Goal: Use online tool/utility: Utilize a website feature to perform a specific function

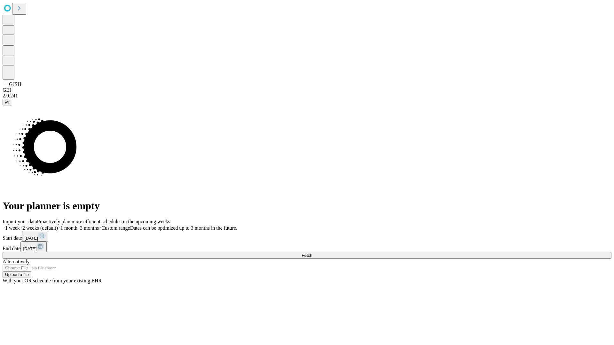
click at [58, 225] on label "2 weeks (default)" at bounding box center [39, 227] width 38 height 5
click at [312, 253] on span "Fetch" at bounding box center [306, 255] width 11 height 5
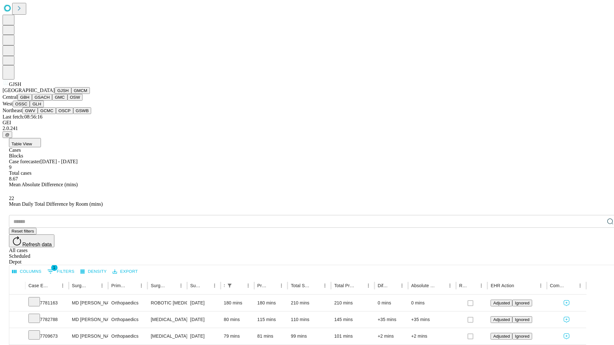
click at [71, 94] on button "GMCM" at bounding box center [80, 90] width 19 height 7
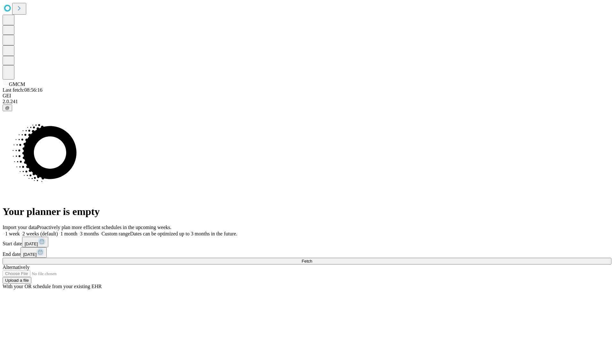
click at [58, 231] on label "2 weeks (default)" at bounding box center [39, 233] width 38 height 5
click at [312, 259] on span "Fetch" at bounding box center [306, 261] width 11 height 5
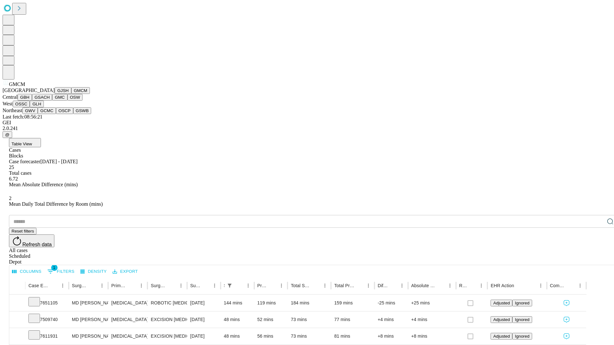
click at [32, 101] on button "GBH" at bounding box center [25, 97] width 14 height 7
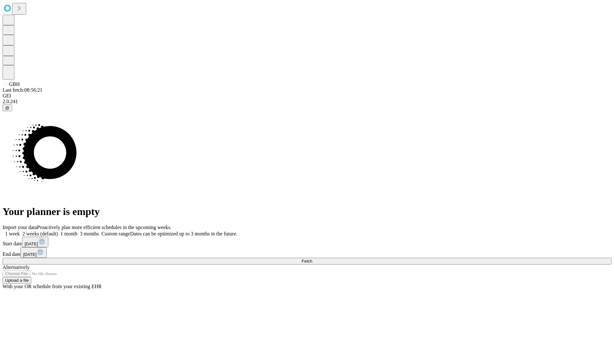
click at [58, 231] on label "2 weeks (default)" at bounding box center [39, 233] width 38 height 5
click at [312, 259] on span "Fetch" at bounding box center [306, 261] width 11 height 5
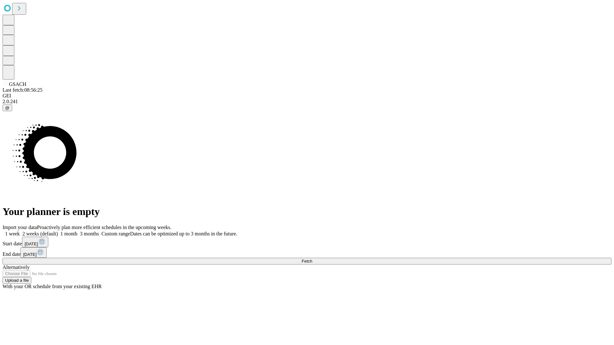
click at [58, 231] on label "2 weeks (default)" at bounding box center [39, 233] width 38 height 5
click at [312, 259] on span "Fetch" at bounding box center [306, 261] width 11 height 5
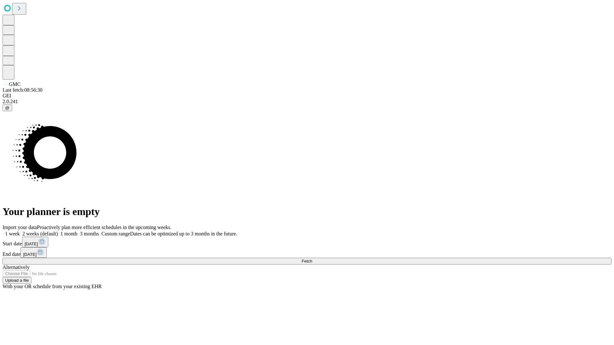
click at [58, 231] on label "2 weeks (default)" at bounding box center [39, 233] width 38 height 5
click at [312, 259] on span "Fetch" at bounding box center [306, 261] width 11 height 5
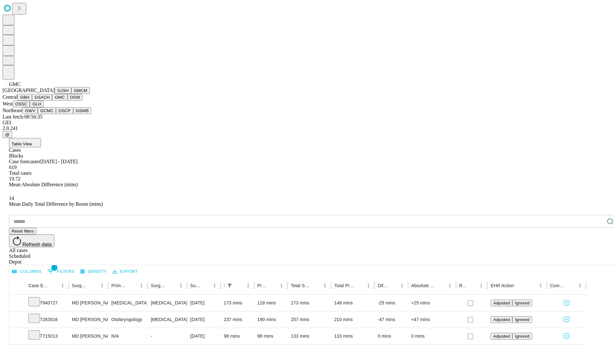
click at [67, 101] on button "OSW" at bounding box center [74, 97] width 15 height 7
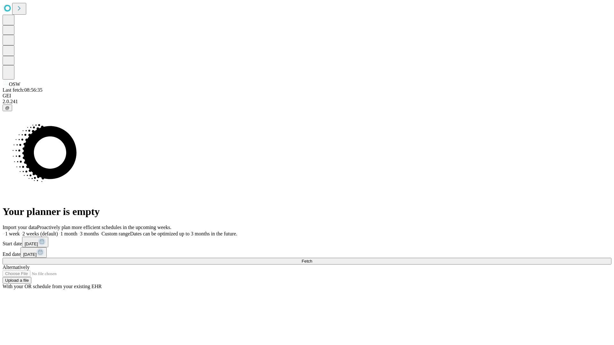
click at [58, 231] on label "2 weeks (default)" at bounding box center [39, 233] width 38 height 5
click at [312, 259] on span "Fetch" at bounding box center [306, 261] width 11 height 5
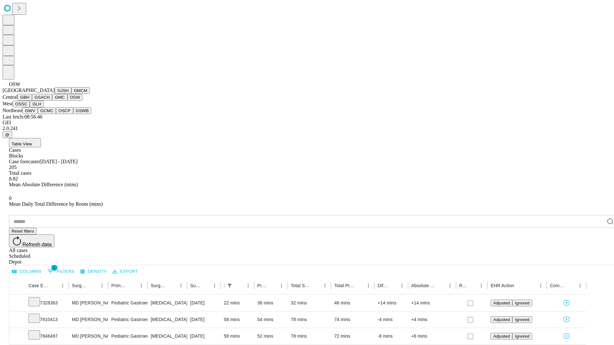
click at [30, 107] on button "OSSC" at bounding box center [21, 104] width 17 height 7
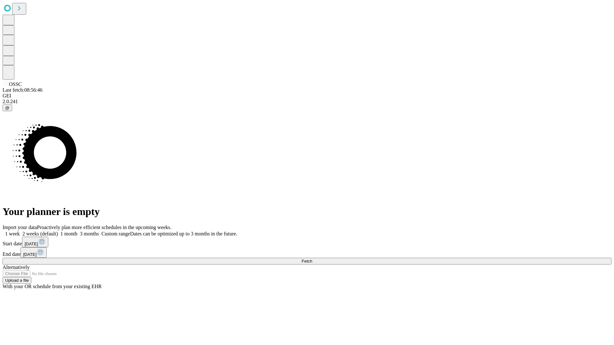
click at [312, 259] on span "Fetch" at bounding box center [306, 261] width 11 height 5
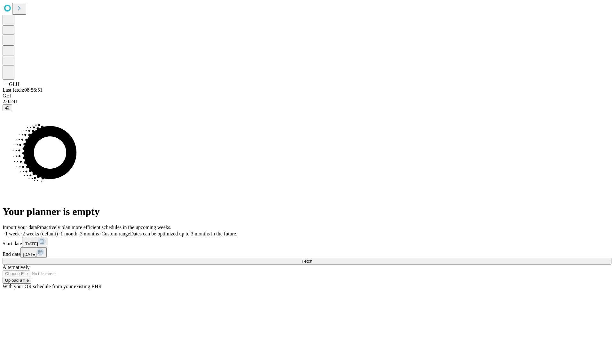
click at [312, 259] on span "Fetch" at bounding box center [306, 261] width 11 height 5
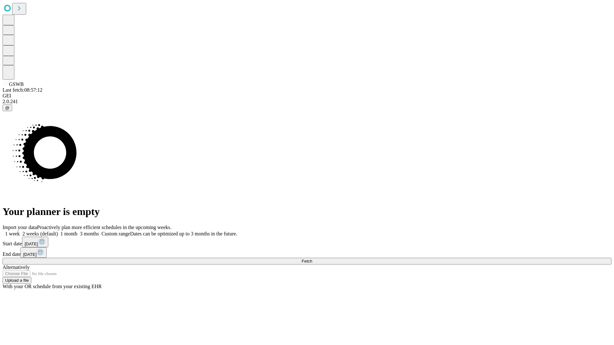
click at [58, 231] on label "2 weeks (default)" at bounding box center [39, 233] width 38 height 5
click at [312, 259] on span "Fetch" at bounding box center [306, 261] width 11 height 5
